Goal: Information Seeking & Learning: Learn about a topic

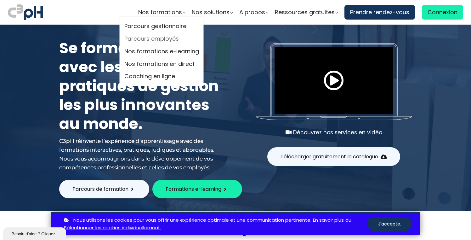
click at [162, 37] on link "Parcours employés" at bounding box center [161, 38] width 75 height 9
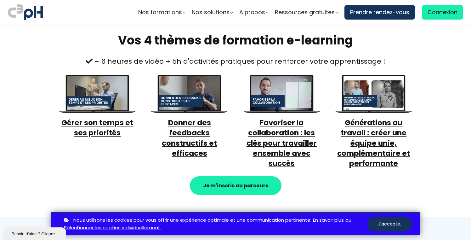
scroll to position [233, 0]
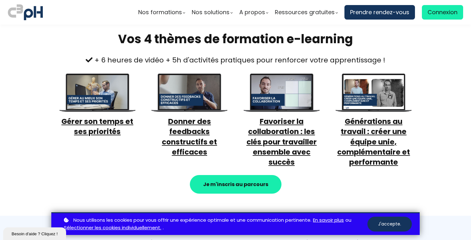
click at [280, 133] on span "Favoriser la collaboration : les clés pour travailler ensemble avec succès" at bounding box center [282, 141] width 70 height 51
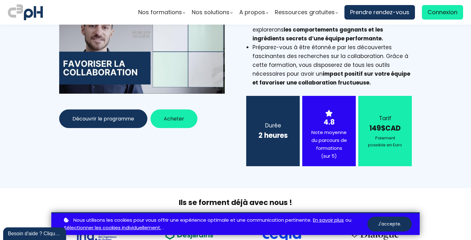
scroll to position [121, 0]
